Goal: Check status

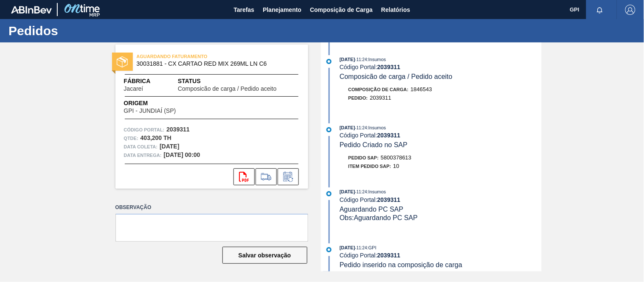
click at [406, 157] on span "5800378613" at bounding box center [396, 157] width 31 height 6
drag, startPoint x: 406, startPoint y: 157, endPoint x: 421, endPoint y: 150, distance: 16.9
click at [406, 157] on span "5800378613" at bounding box center [396, 157] width 31 height 6
copy span "5800378613"
click at [188, 130] on strong "2039311" at bounding box center [177, 129] width 23 height 7
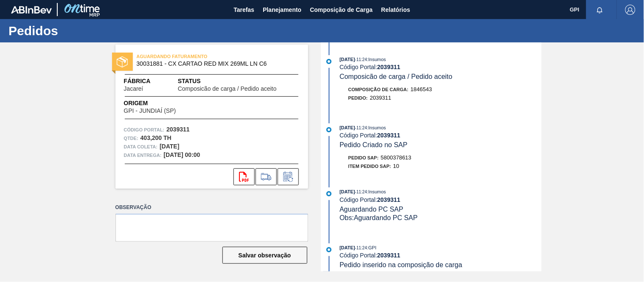
click at [188, 130] on strong "2039311" at bounding box center [177, 129] width 23 height 7
click at [183, 129] on strong "2039311" at bounding box center [177, 129] width 23 height 7
copy strong "2039311"
click at [239, 173] on icon "svg{fill:#ff0000}" at bounding box center [244, 177] width 10 height 10
